Goal: Task Accomplishment & Management: Manage account settings

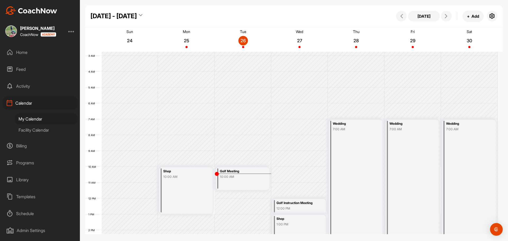
scroll to position [25, 0]
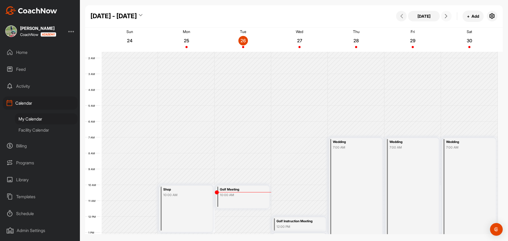
click at [448, 18] on button at bounding box center [446, 16] width 11 height 11
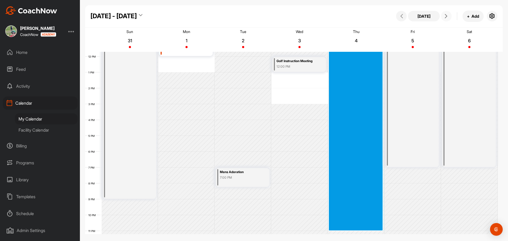
scroll to position [192, 0]
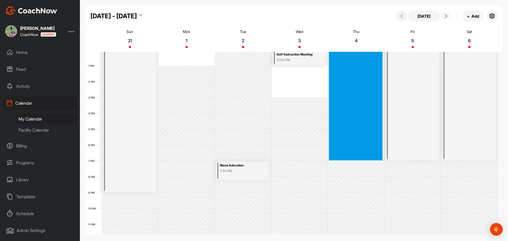
drag, startPoint x: 355, startPoint y: 74, endPoint x: 358, endPoint y: 158, distance: 84.0
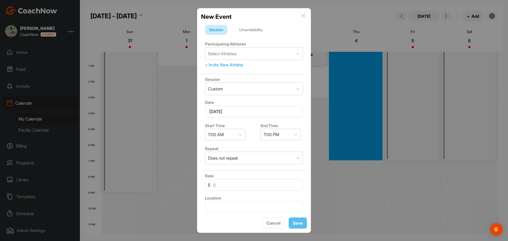
click at [248, 28] on div "Unavailability" at bounding box center [251, 30] width 32 height 10
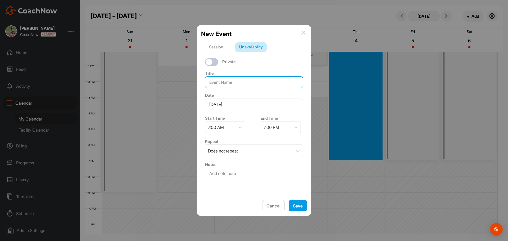
click at [239, 79] on input at bounding box center [254, 83] width 98 height 12
type input "Wedding"
click at [297, 206] on button "Save" at bounding box center [298, 205] width 18 height 11
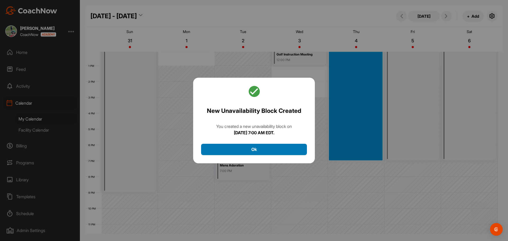
click at [270, 147] on button "Ok" at bounding box center [254, 149] width 106 height 11
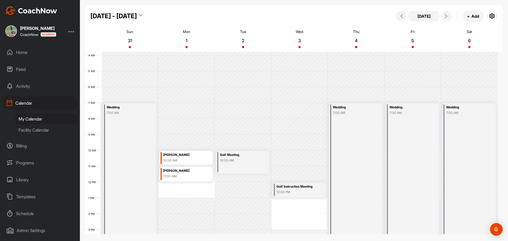
scroll to position [126, 0]
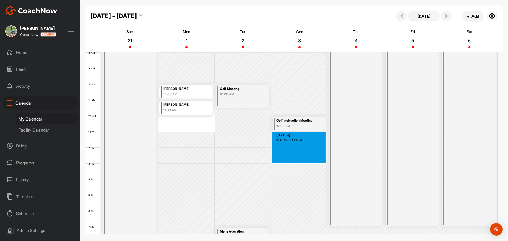
drag, startPoint x: 290, startPoint y: 135, endPoint x: 290, endPoint y: 160, distance: 24.6
click at [290, 160] on div "12 AM 1 AM 2 AM 3 AM 4 AM 5 AM 6 AM 7 AM 8 AM 9 AM 10 AM 11 AM 12 PM 1 PM 2 PM …" at bounding box center [291, 116] width 413 height 381
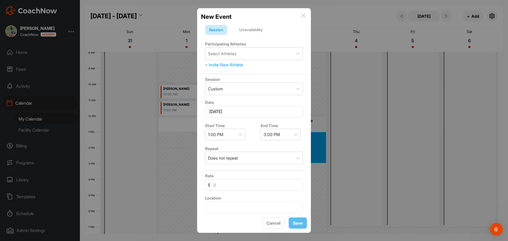
click at [258, 33] on div "Unavailability" at bounding box center [251, 30] width 32 height 10
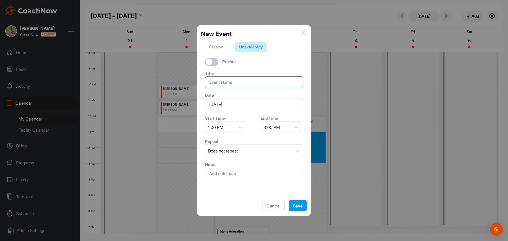
click at [237, 80] on input at bounding box center [254, 83] width 98 height 12
type input "Shop & Banquet Prep"
click at [297, 212] on button "Save" at bounding box center [298, 205] width 18 height 11
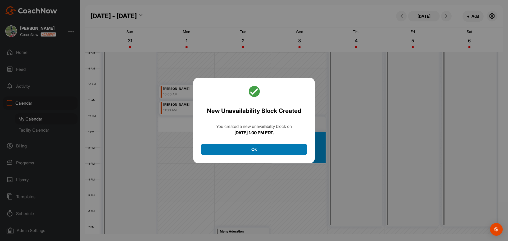
click at [264, 149] on button "Ok" at bounding box center [254, 149] width 106 height 11
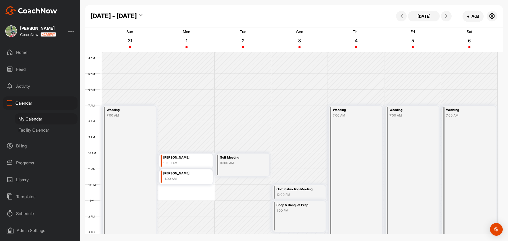
scroll to position [0, 0]
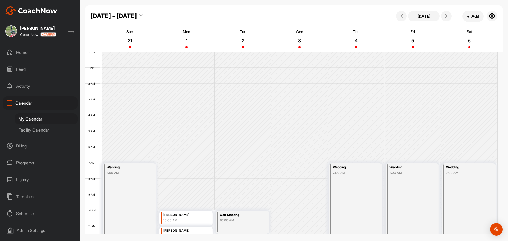
click at [41, 127] on div "Facility Calendar" at bounding box center [46, 130] width 63 height 11
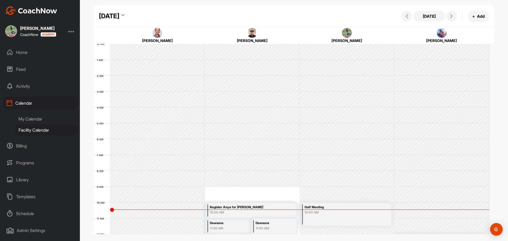
scroll to position [92, 0]
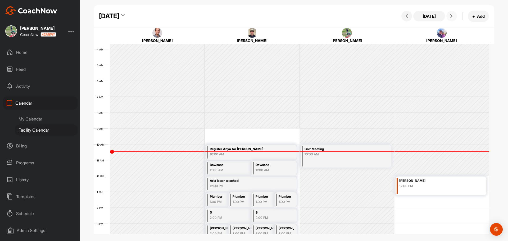
click at [454, 17] on span at bounding box center [452, 16] width 6 height 4
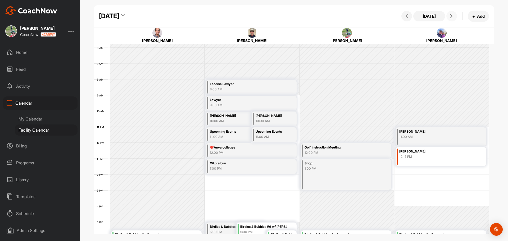
click at [454, 17] on span at bounding box center [452, 16] width 6 height 4
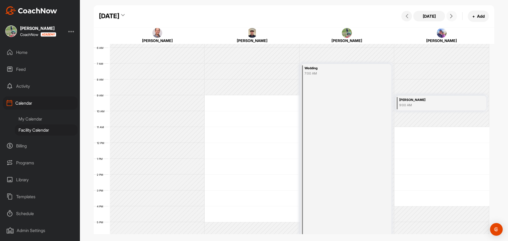
click at [454, 17] on span at bounding box center [452, 16] width 6 height 4
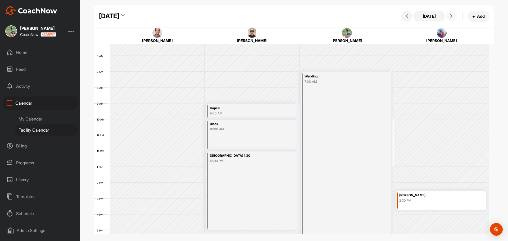
scroll to position [99, 0]
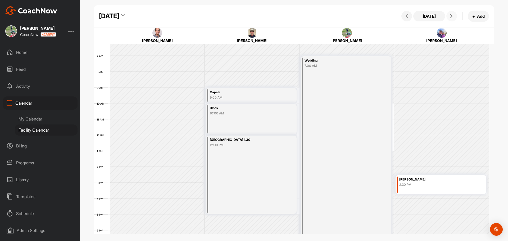
click at [452, 16] on icon at bounding box center [452, 16] width 4 height 4
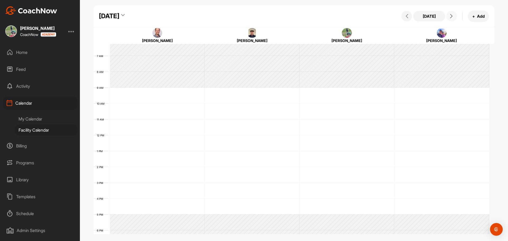
scroll to position [92, 0]
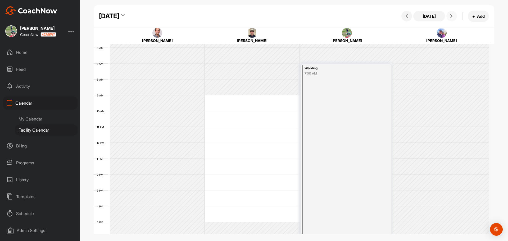
click at [452, 16] on icon at bounding box center [452, 16] width 4 height 4
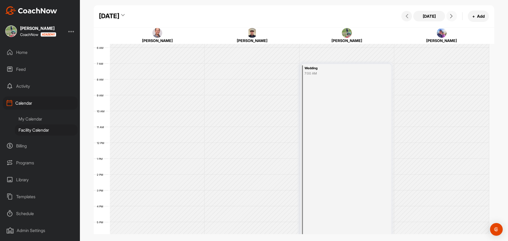
click at [452, 16] on icon at bounding box center [452, 16] width 4 height 4
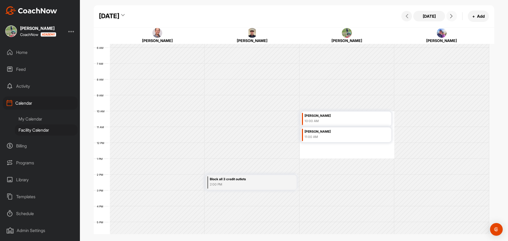
click at [452, 16] on icon at bounding box center [452, 16] width 4 height 4
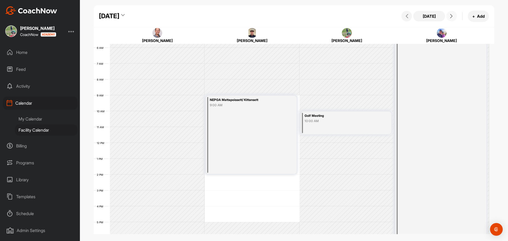
click at [452, 16] on icon at bounding box center [452, 16] width 4 height 4
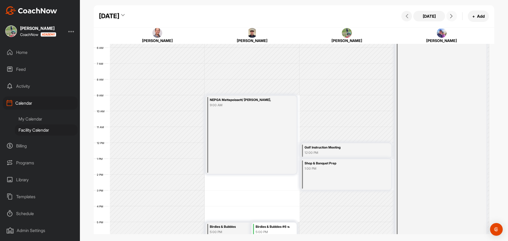
click at [454, 17] on icon at bounding box center [452, 16] width 4 height 4
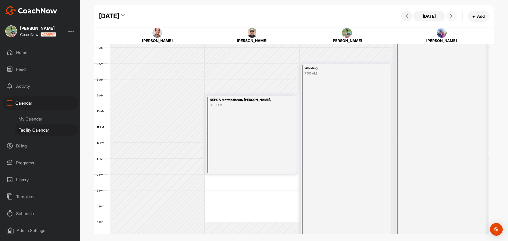
click at [454, 17] on icon at bounding box center [452, 16] width 4 height 4
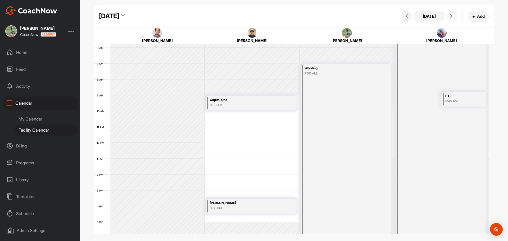
click at [454, 17] on icon at bounding box center [452, 16] width 4 height 4
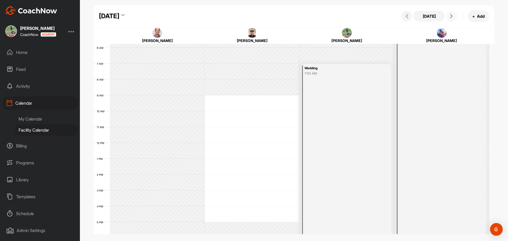
click at [454, 17] on icon at bounding box center [452, 16] width 4 height 4
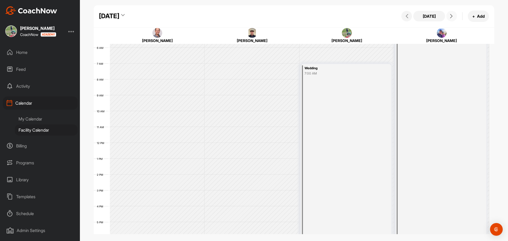
click at [454, 17] on icon at bounding box center [452, 16] width 4 height 4
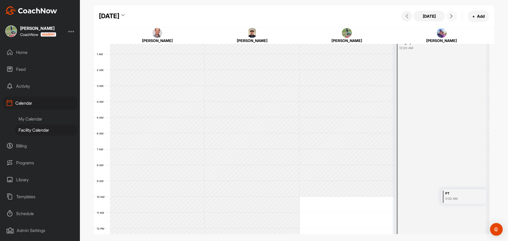
scroll to position [0, 0]
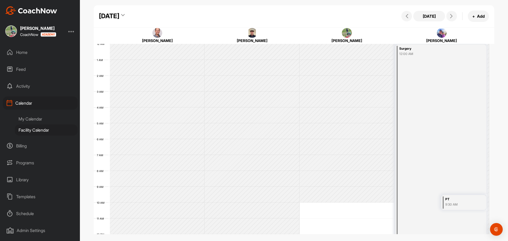
click at [119, 16] on div "[DATE]" at bounding box center [109, 16] width 20 height 10
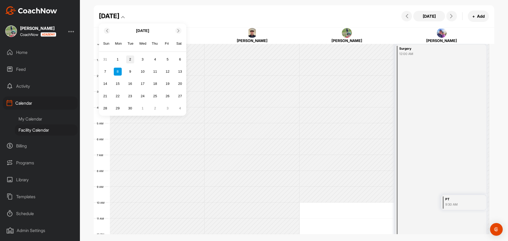
click at [132, 59] on div "2" at bounding box center [130, 60] width 8 height 8
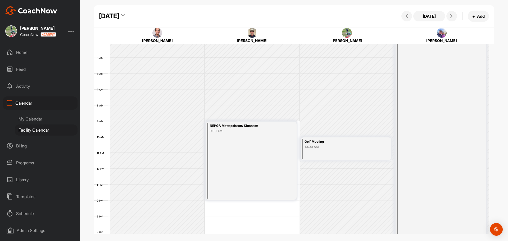
scroll to position [66, 0]
click at [42, 122] on div "My Calendar" at bounding box center [46, 119] width 63 height 11
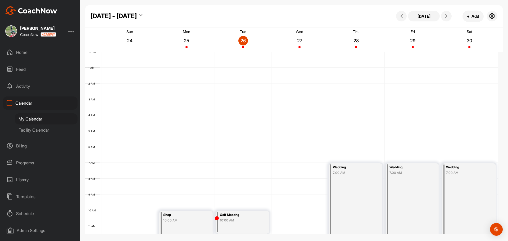
scroll to position [92, 0]
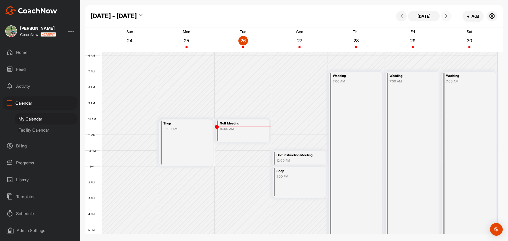
click at [449, 17] on span at bounding box center [446, 16] width 6 height 4
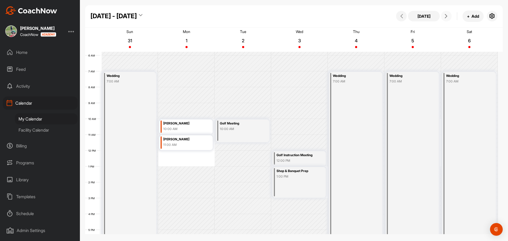
click at [448, 17] on span at bounding box center [446, 16] width 6 height 4
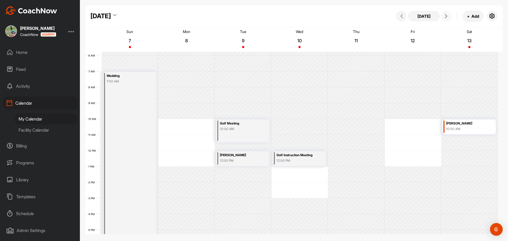
click at [444, 14] on span at bounding box center [446, 16] width 6 height 4
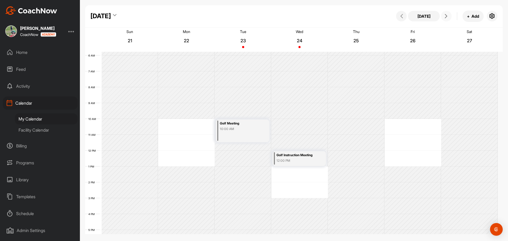
click at [444, 14] on span at bounding box center [446, 16] width 6 height 4
click at [492, 20] on button "button" at bounding box center [492, 16] width 11 height 11
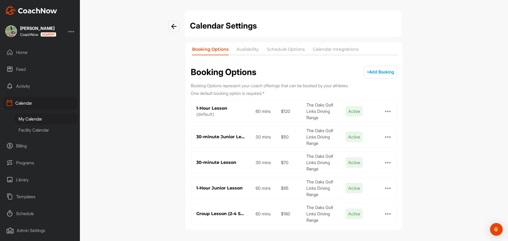
click at [249, 46] on li "Availability" at bounding box center [248, 50] width 22 height 8
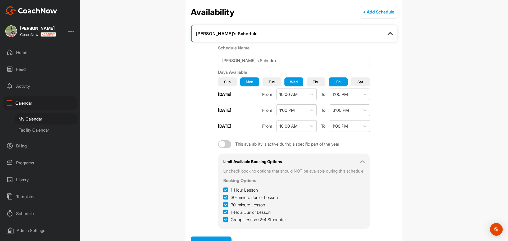
scroll to position [66, 0]
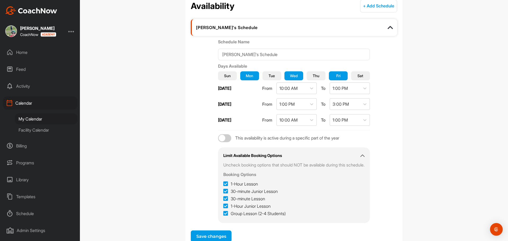
click at [246, 78] on span "Mon" at bounding box center [249, 76] width 7 height 6
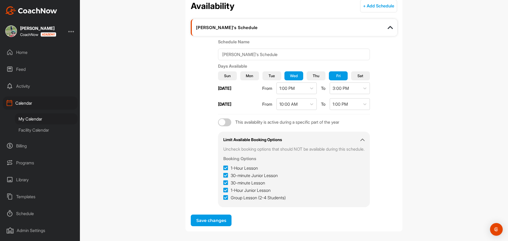
click at [296, 76] on button "Wed" at bounding box center [294, 75] width 19 height 9
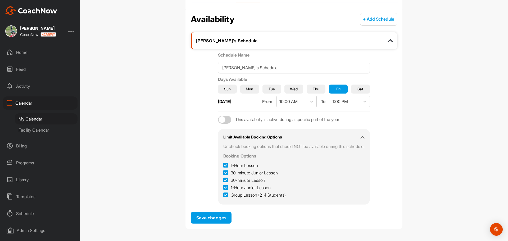
click at [340, 90] on span "Fri" at bounding box center [339, 89] width 4 height 6
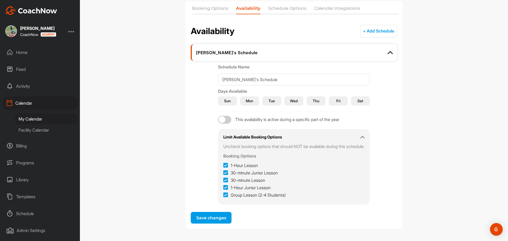
click at [204, 221] on button "Save changes" at bounding box center [211, 218] width 41 height 12
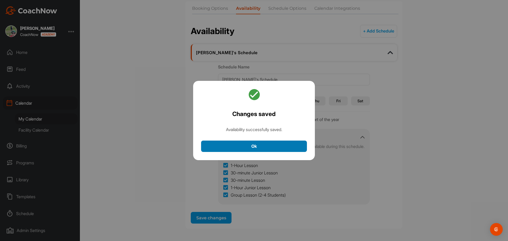
click at [252, 148] on button "Ok" at bounding box center [254, 146] width 106 height 11
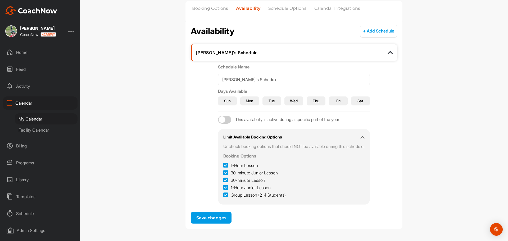
click at [206, 219] on button "Save changes" at bounding box center [211, 218] width 41 height 12
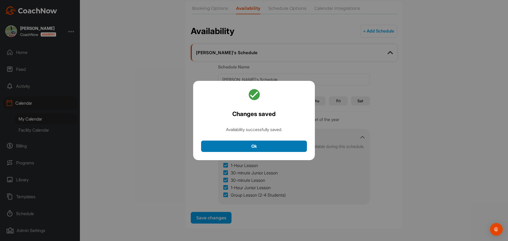
click at [263, 144] on button "Ok" at bounding box center [254, 146] width 106 height 11
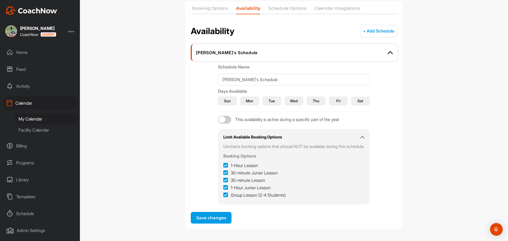
click at [424, 119] on div "Calendar Settings Booking Options Availability Schedule Options Calendar Integr…" at bounding box center [294, 120] width 428 height 241
click at [42, 118] on div "My Calendar" at bounding box center [46, 119] width 63 height 11
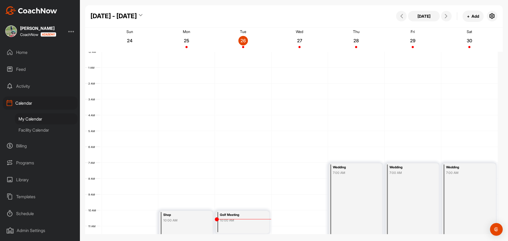
scroll to position [92, 0]
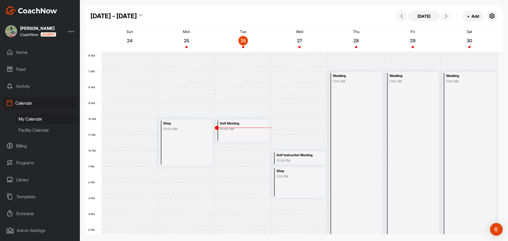
click at [446, 15] on icon at bounding box center [446, 16] width 4 height 4
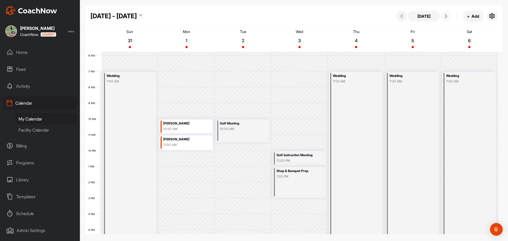
click at [446, 15] on icon at bounding box center [446, 16] width 4 height 4
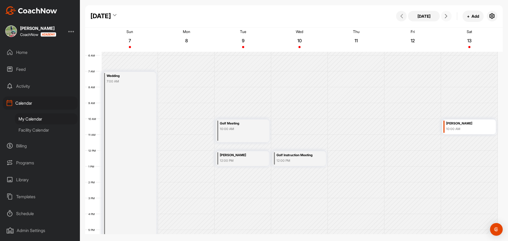
click at [446, 15] on icon at bounding box center [446, 16] width 4 height 4
